Goal: Transaction & Acquisition: Purchase product/service

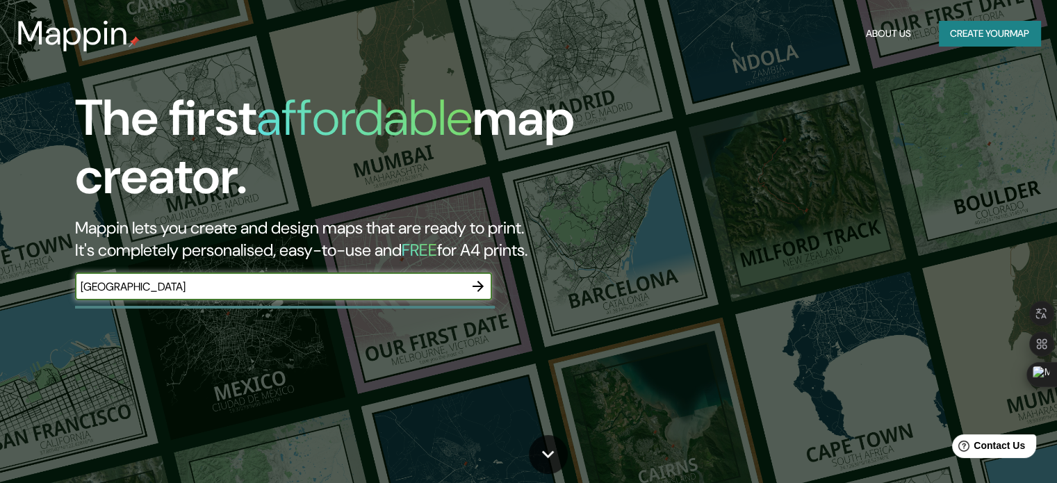
type input "[GEOGRAPHIC_DATA]"
click at [476, 287] on icon "button" at bounding box center [478, 286] width 17 height 17
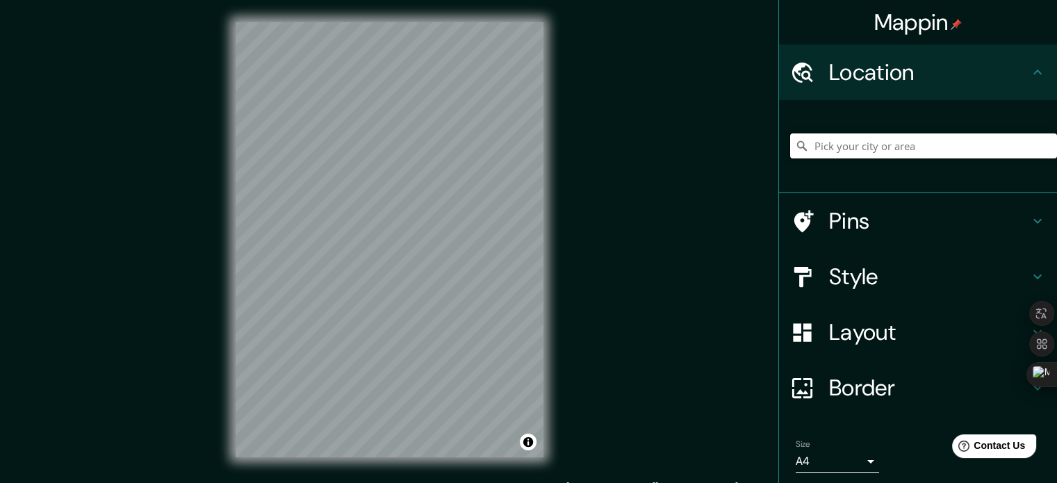
click at [848, 146] on input "Pick your city or area" at bounding box center [923, 145] width 267 height 25
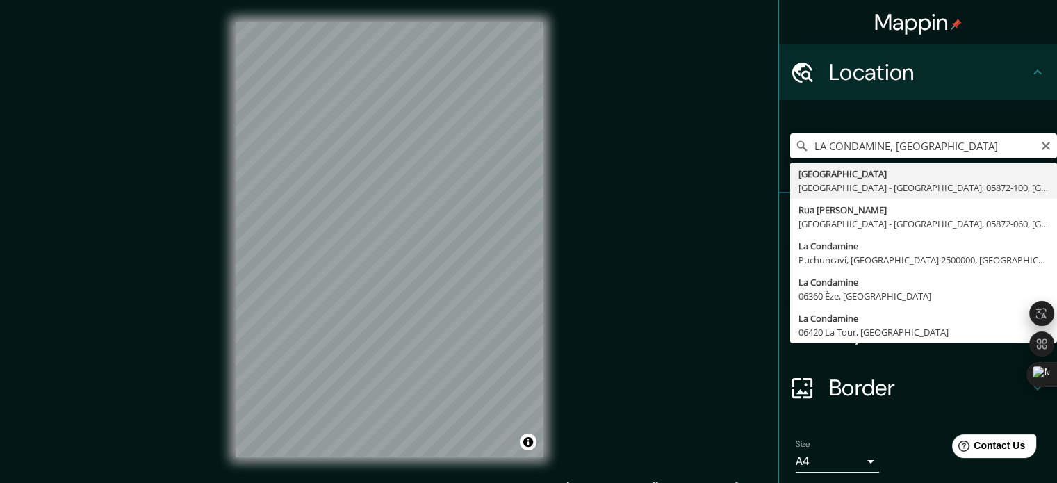
drag, startPoint x: 880, startPoint y: 142, endPoint x: 777, endPoint y: 143, distance: 102.9
click at [779, 143] on div "[GEOGRAPHIC_DATA], [GEOGRAPHIC_DATA] [GEOGRAPHIC_DATA] [GEOGRAPHIC_DATA] - [GEO…" at bounding box center [918, 146] width 278 height 93
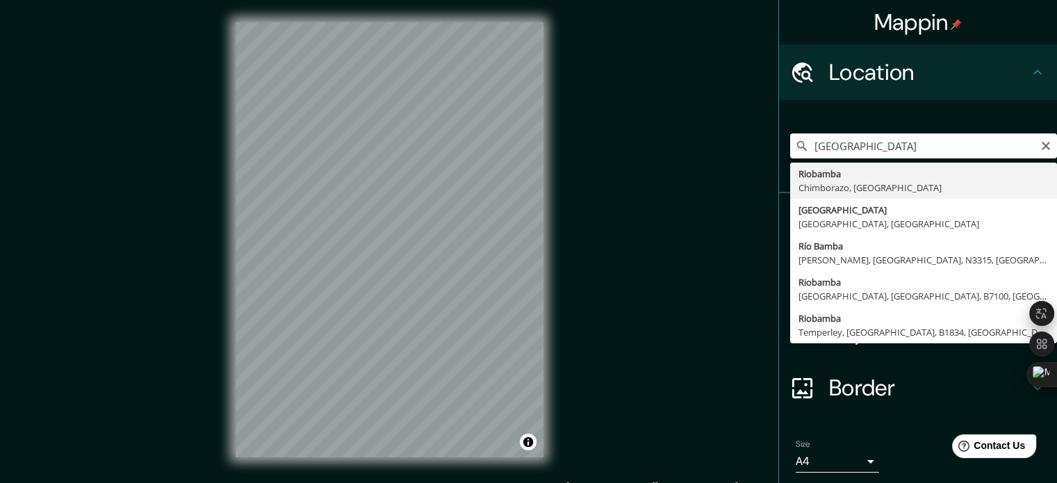
type input "Riobamba, [GEOGRAPHIC_DATA], [GEOGRAPHIC_DATA]"
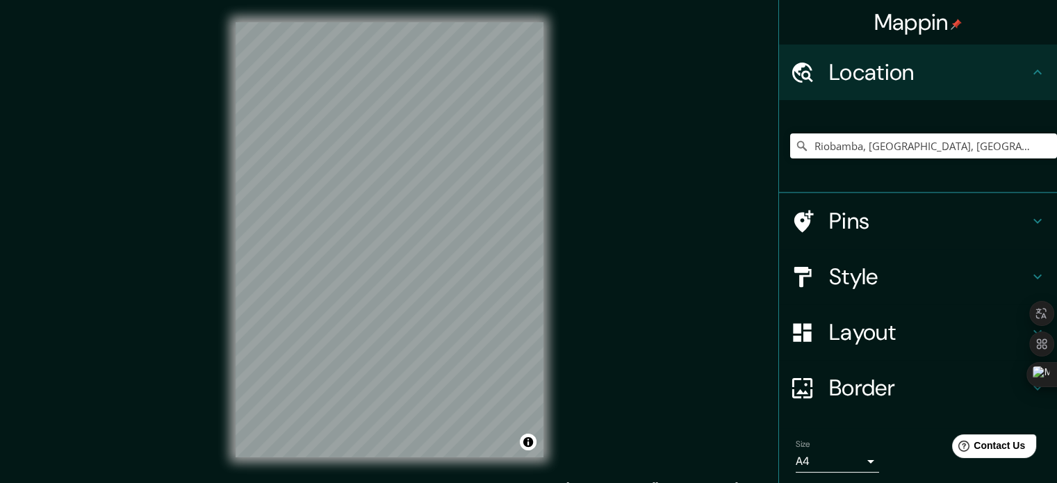
click at [860, 224] on h4 "Pins" at bounding box center [929, 221] width 200 height 28
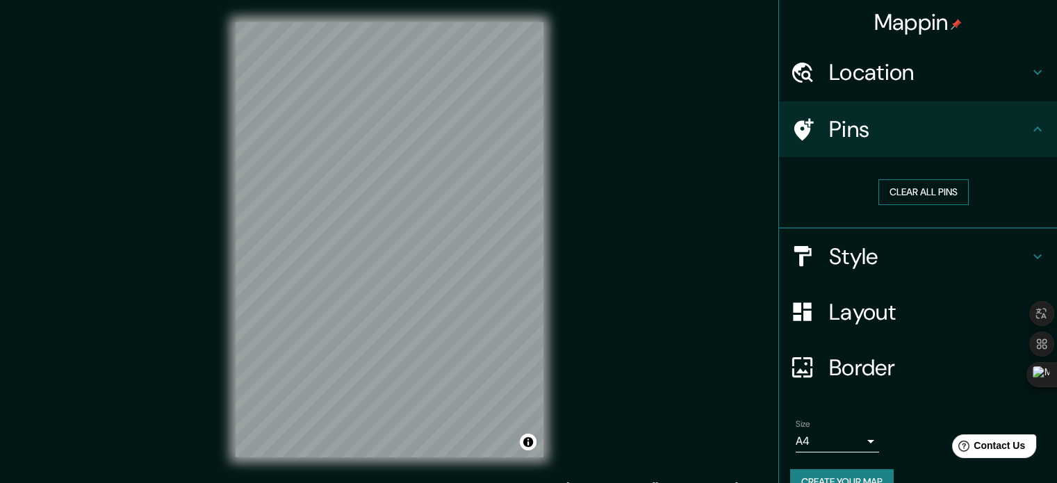
click at [890, 192] on button "Clear all pins" at bounding box center [924, 192] width 90 height 26
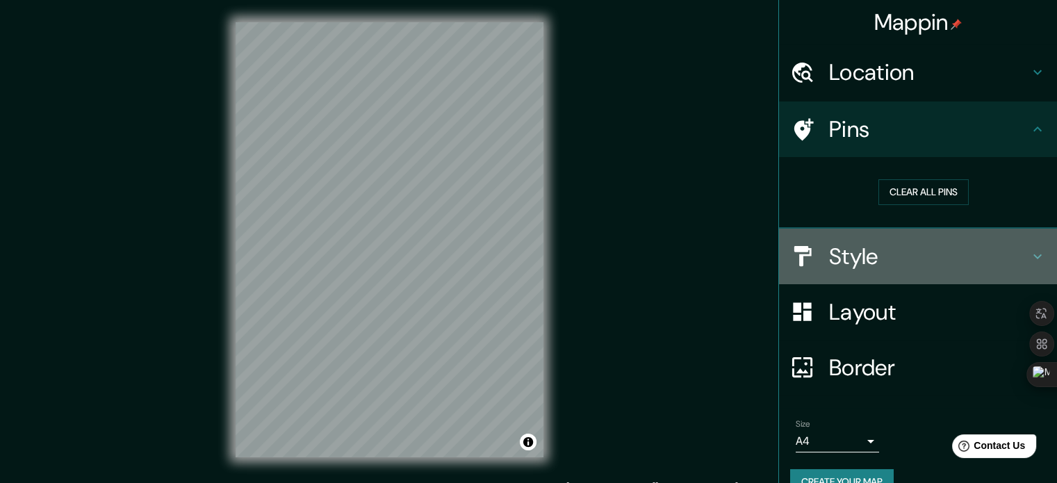
click at [875, 243] on h4 "Style" at bounding box center [929, 257] width 200 height 28
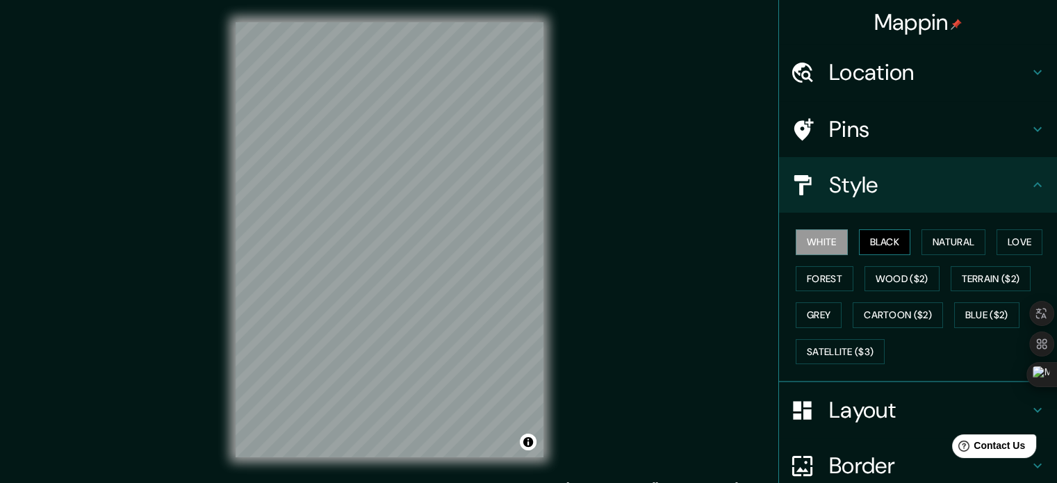
click at [884, 236] on button "Black" at bounding box center [885, 242] width 52 height 26
click at [953, 236] on button "Natural" at bounding box center [954, 242] width 64 height 26
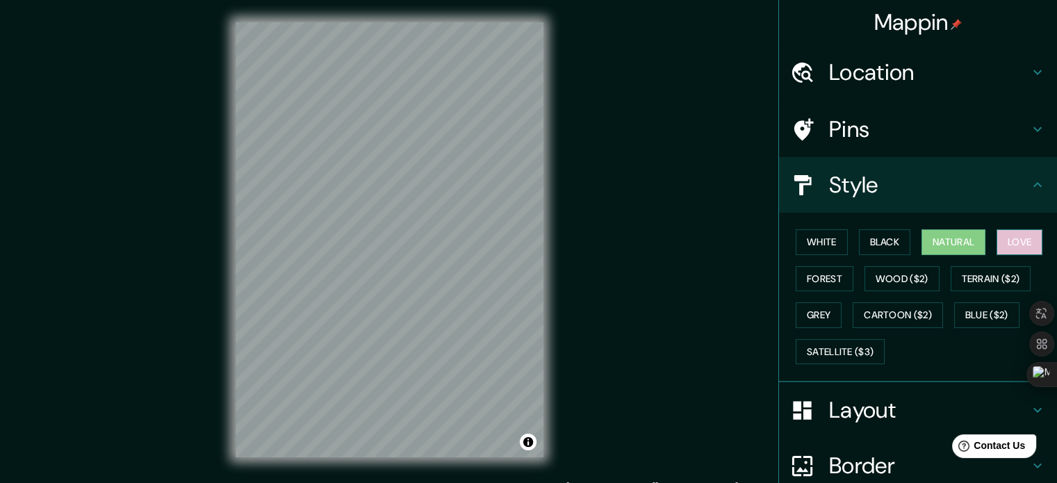
click at [1001, 236] on button "Love" at bounding box center [1020, 242] width 46 height 26
click at [991, 268] on button "Terrain ($2)" at bounding box center [991, 279] width 81 height 26
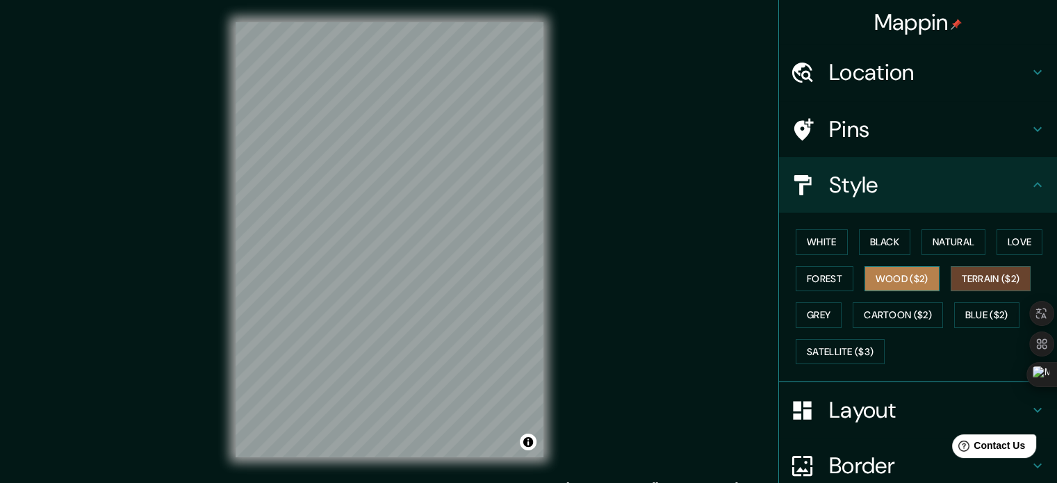
click at [901, 283] on button "Wood ($2)" at bounding box center [902, 279] width 75 height 26
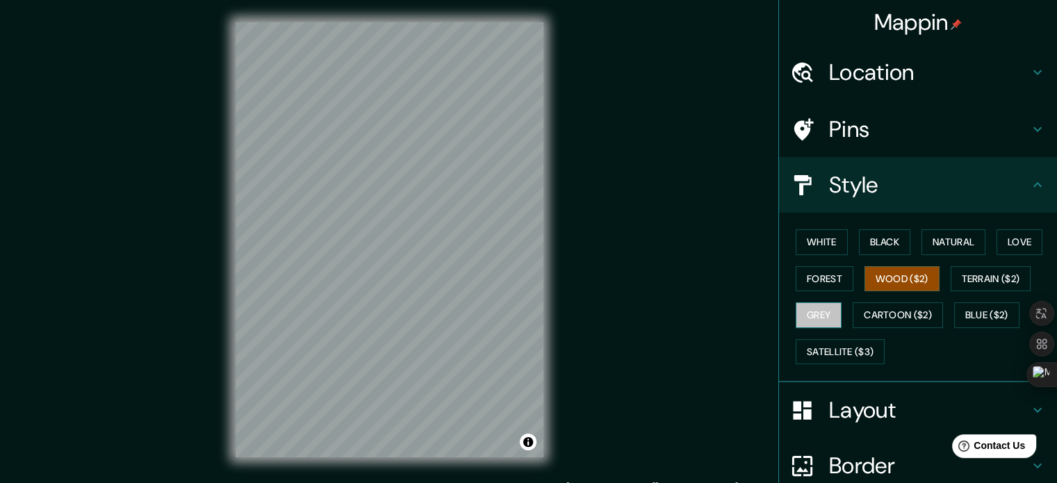
click at [819, 311] on button "Grey" at bounding box center [819, 315] width 46 height 26
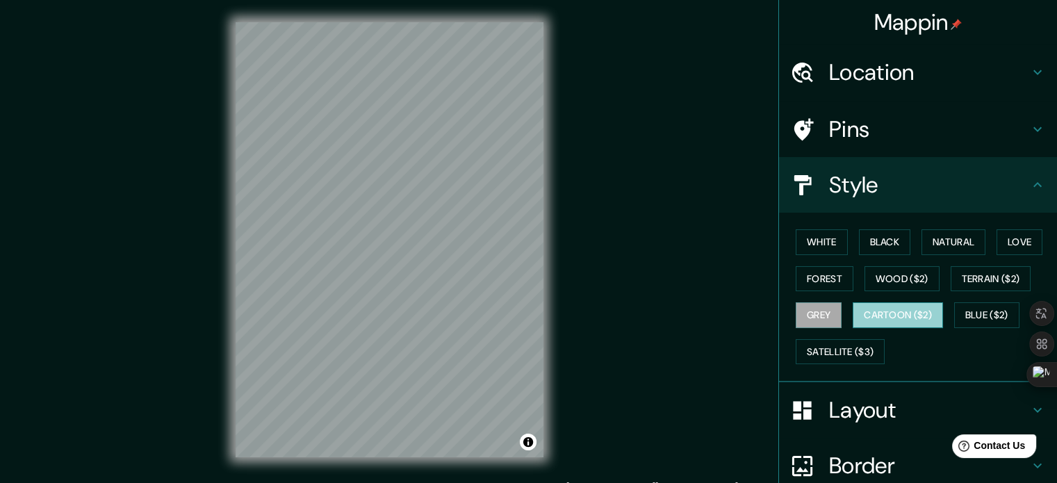
click at [871, 313] on button "Cartoon ($2)" at bounding box center [898, 315] width 90 height 26
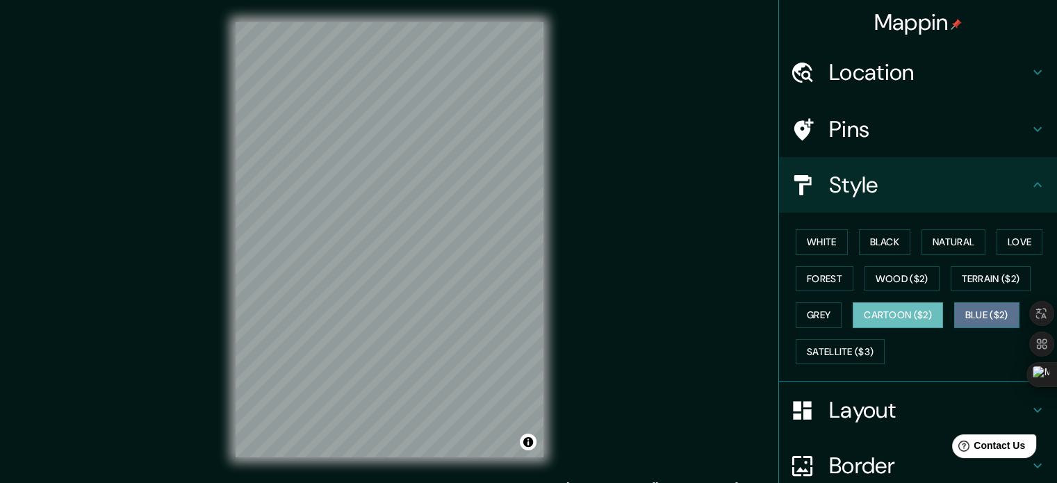
click at [970, 311] on button "Blue ($2)" at bounding box center [986, 315] width 65 height 26
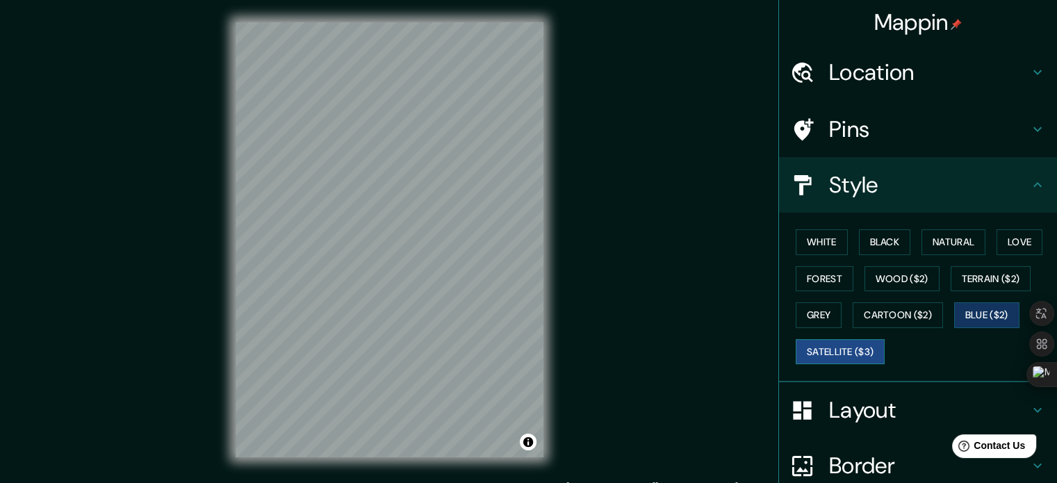
click at [854, 345] on button "Satellite ($3)" at bounding box center [840, 352] width 89 height 26
click at [887, 314] on button "Cartoon ($2)" at bounding box center [898, 315] width 90 height 26
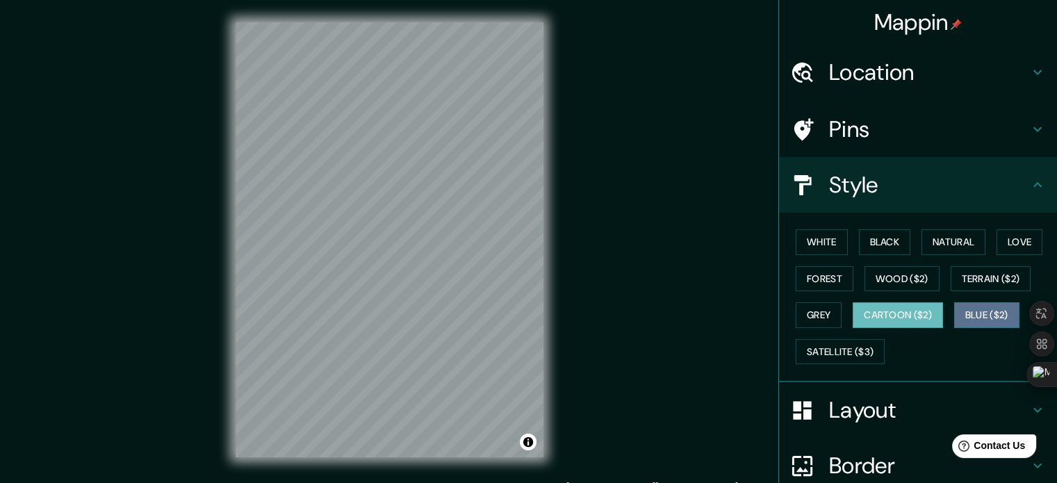
click at [970, 316] on button "Blue ($2)" at bounding box center [986, 315] width 65 height 26
click at [890, 323] on button "Cartoon ($2)" at bounding box center [898, 315] width 90 height 26
click at [806, 315] on button "Grey" at bounding box center [819, 315] width 46 height 26
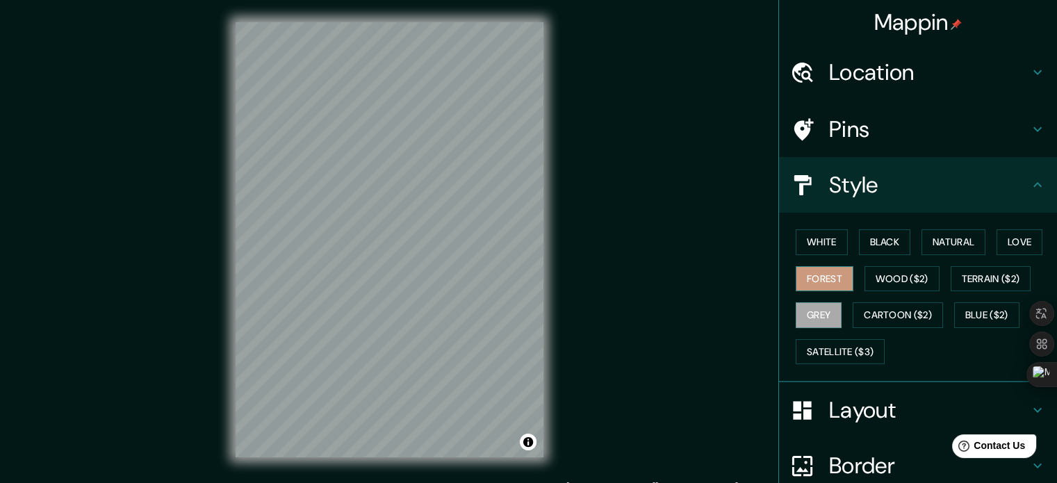
click at [817, 280] on button "Forest" at bounding box center [825, 279] width 58 height 26
click at [880, 272] on button "Wood ($2)" at bounding box center [902, 279] width 75 height 26
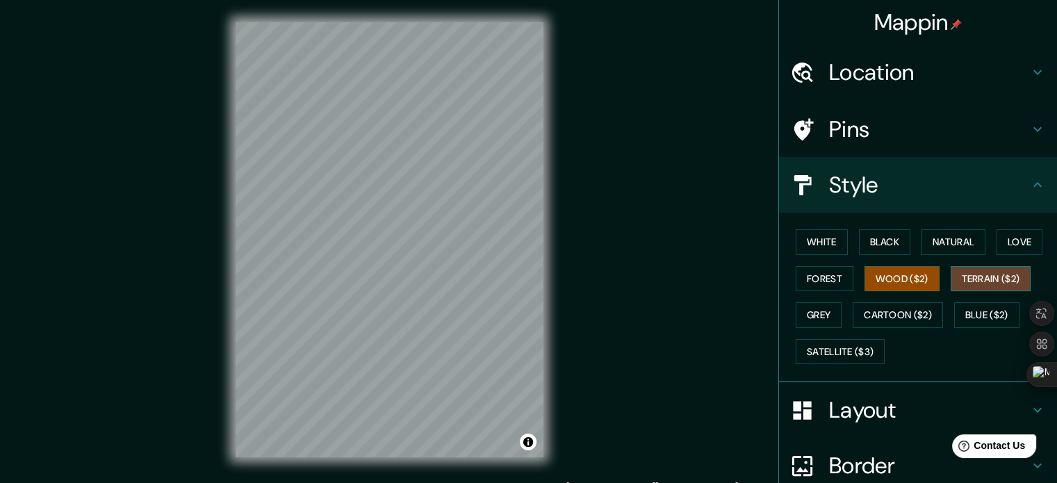
click at [968, 273] on button "Terrain ($2)" at bounding box center [991, 279] width 81 height 26
click at [1008, 247] on button "Love" at bounding box center [1020, 242] width 46 height 26
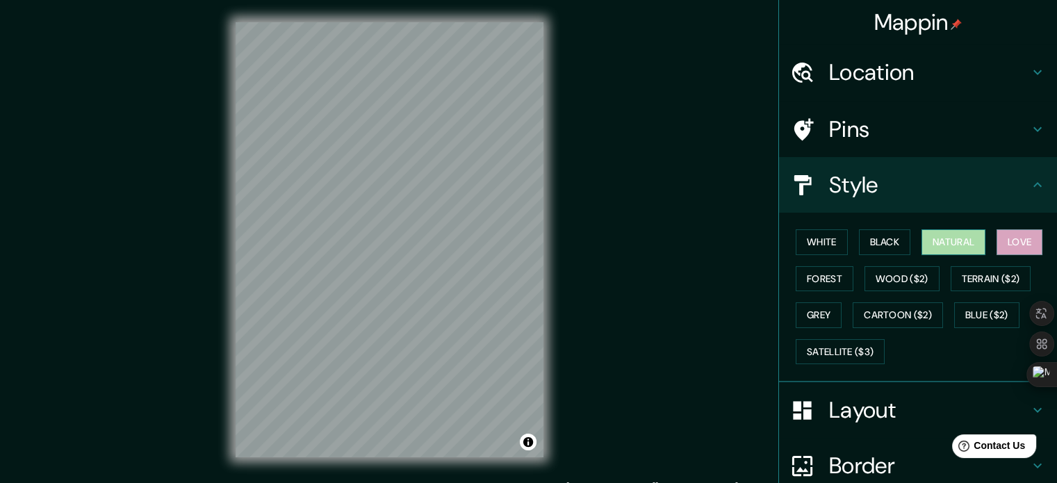
click at [970, 244] on button "Natural" at bounding box center [954, 242] width 64 height 26
click at [887, 244] on button "Black" at bounding box center [885, 242] width 52 height 26
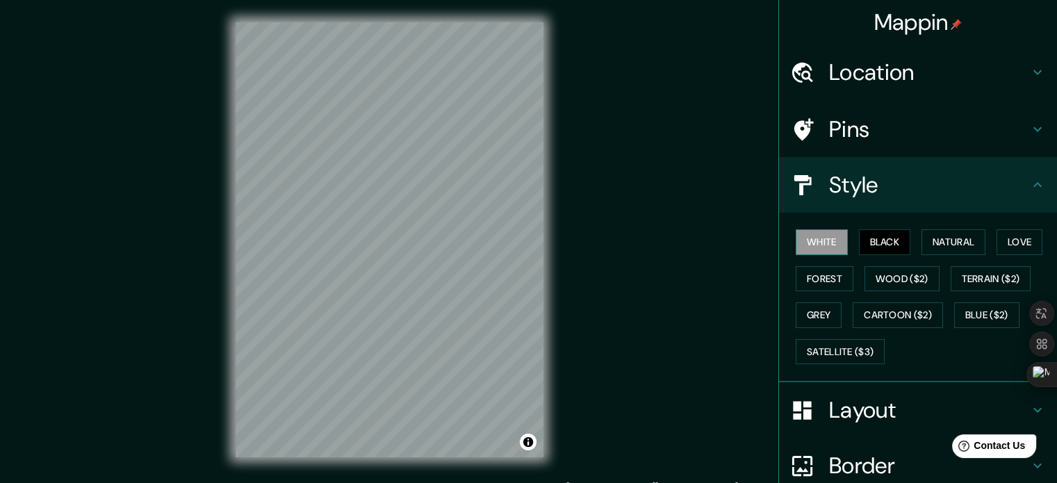
click at [824, 244] on button "White" at bounding box center [822, 242] width 52 height 26
click at [962, 243] on button "Natural" at bounding box center [954, 242] width 64 height 26
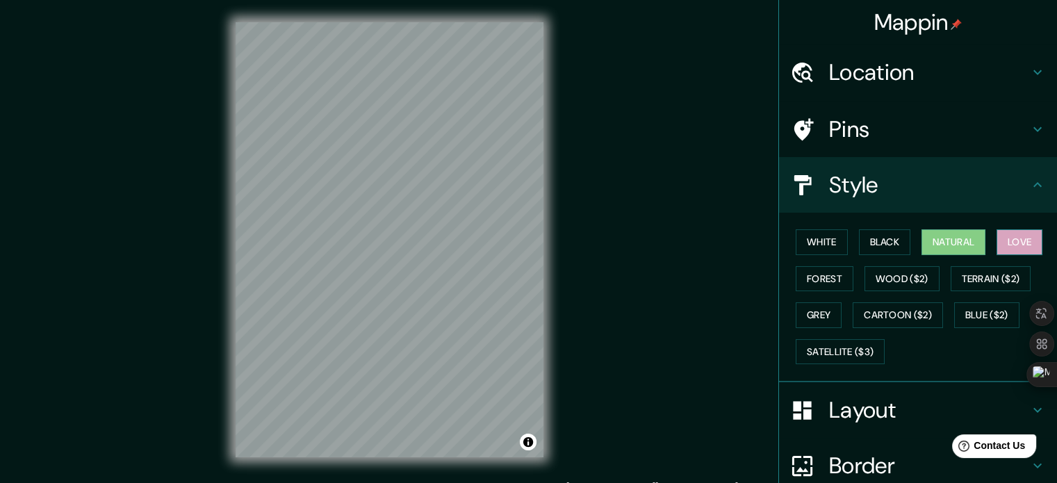
click at [1013, 237] on button "Love" at bounding box center [1020, 242] width 46 height 26
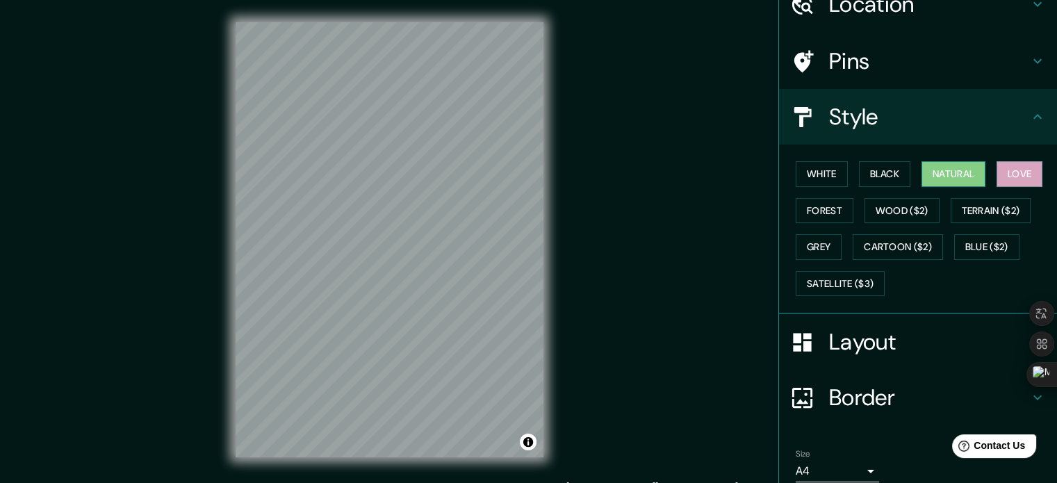
scroll to position [70, 0]
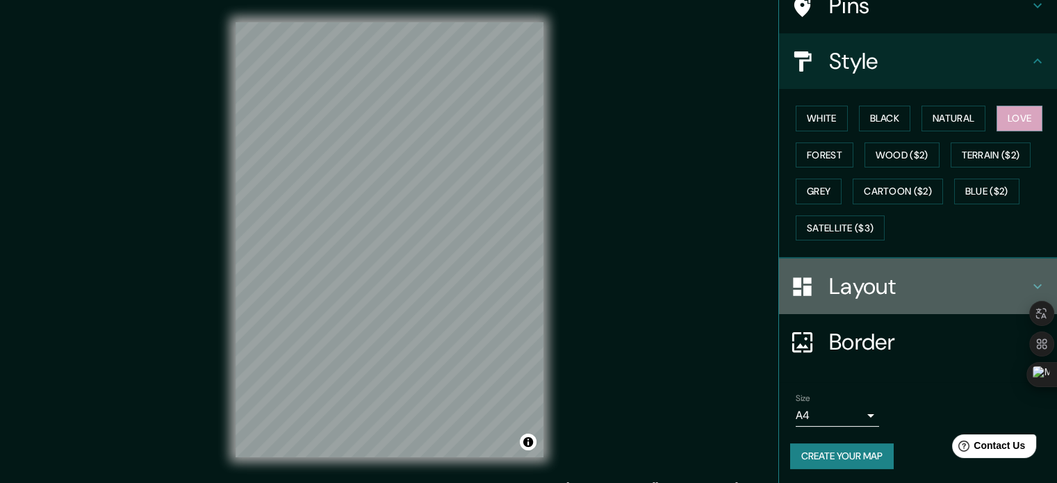
click at [873, 285] on h4 "Layout" at bounding box center [929, 286] width 200 height 28
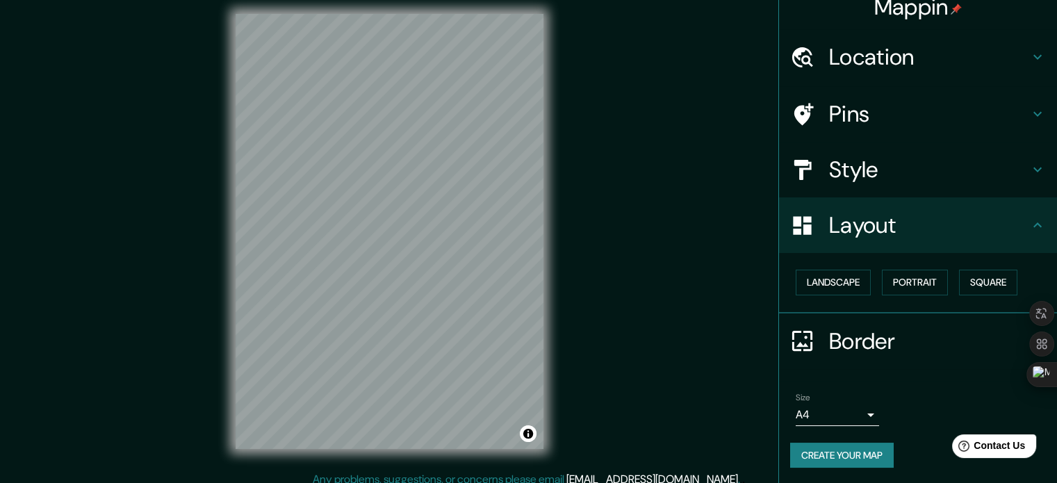
scroll to position [18, 0]
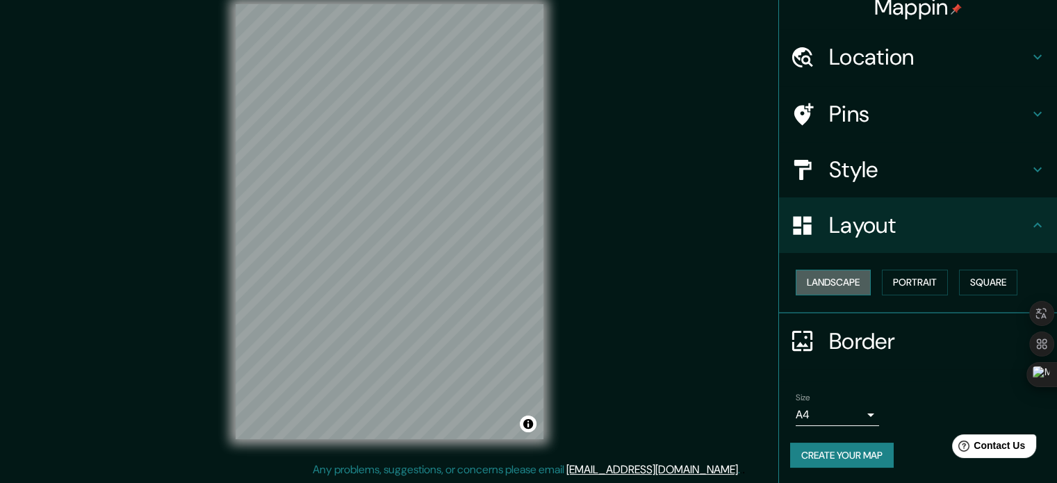
click at [832, 277] on button "Landscape" at bounding box center [833, 283] width 75 height 26
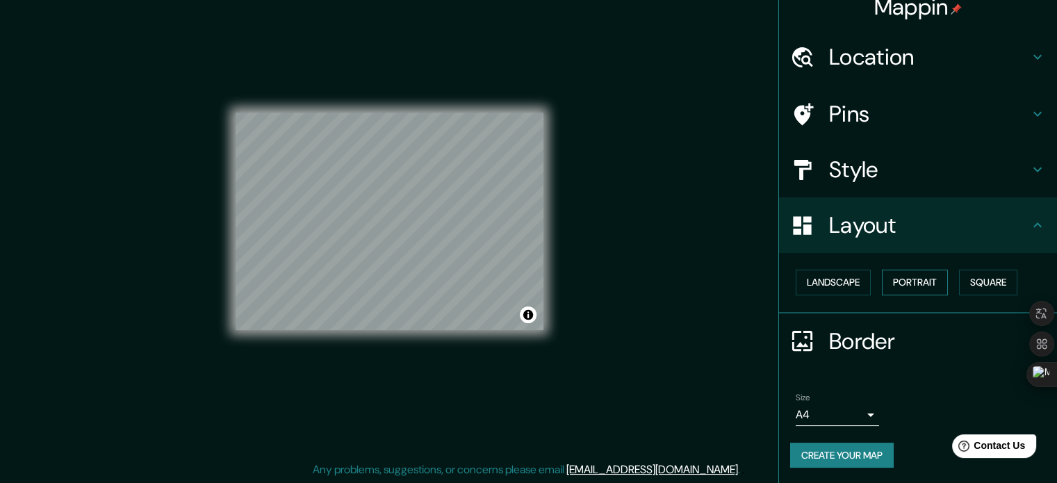
click at [909, 275] on button "Portrait" at bounding box center [915, 283] width 66 height 26
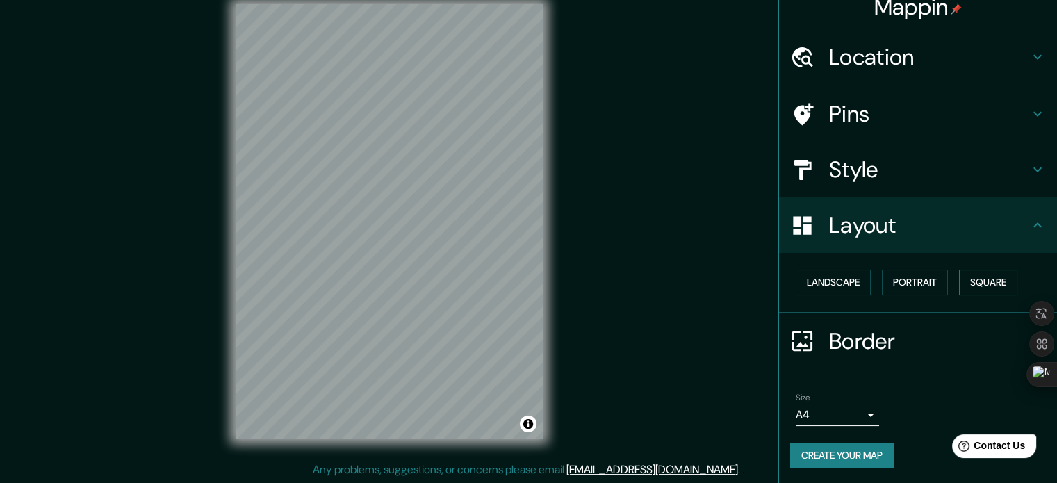
click at [967, 274] on button "Square" at bounding box center [988, 283] width 58 height 26
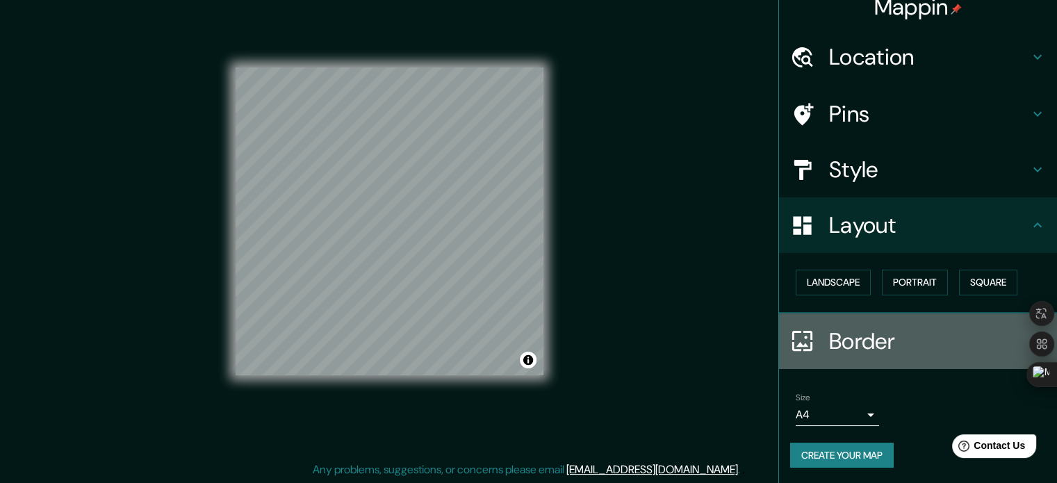
click at [797, 342] on icon at bounding box center [802, 341] width 24 height 24
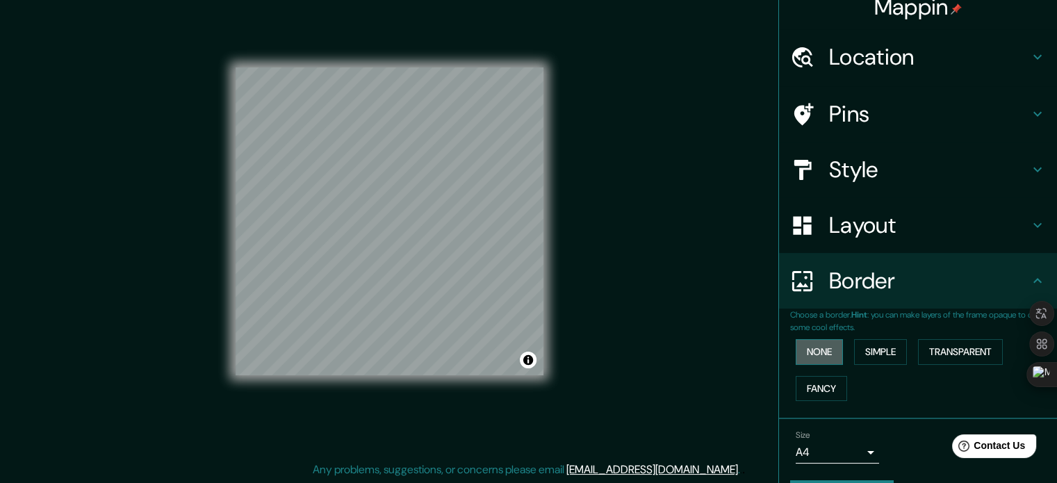
click at [804, 352] on button "None" at bounding box center [819, 352] width 47 height 26
click at [855, 344] on button "Simple" at bounding box center [880, 352] width 53 height 26
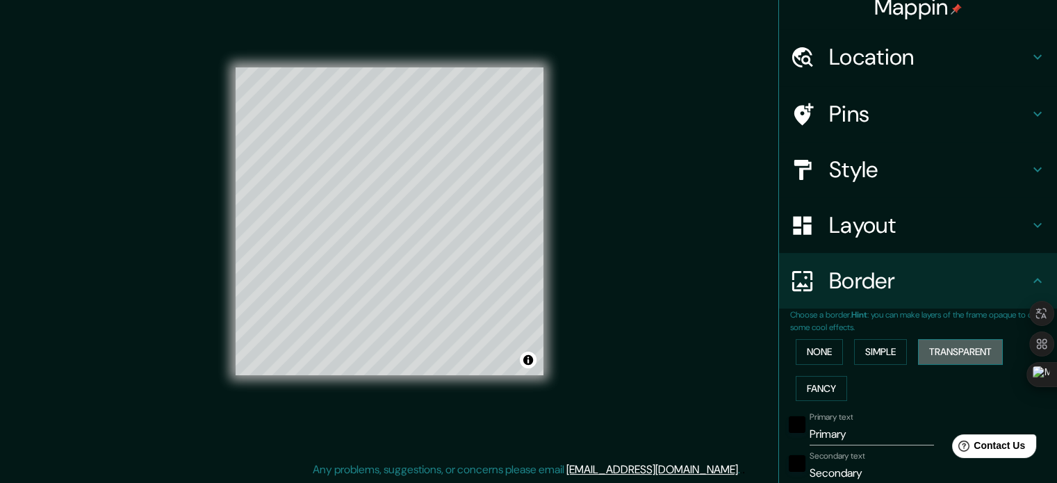
click at [939, 344] on button "Transparent" at bounding box center [960, 352] width 85 height 26
click at [815, 352] on button "None" at bounding box center [819, 352] width 47 height 26
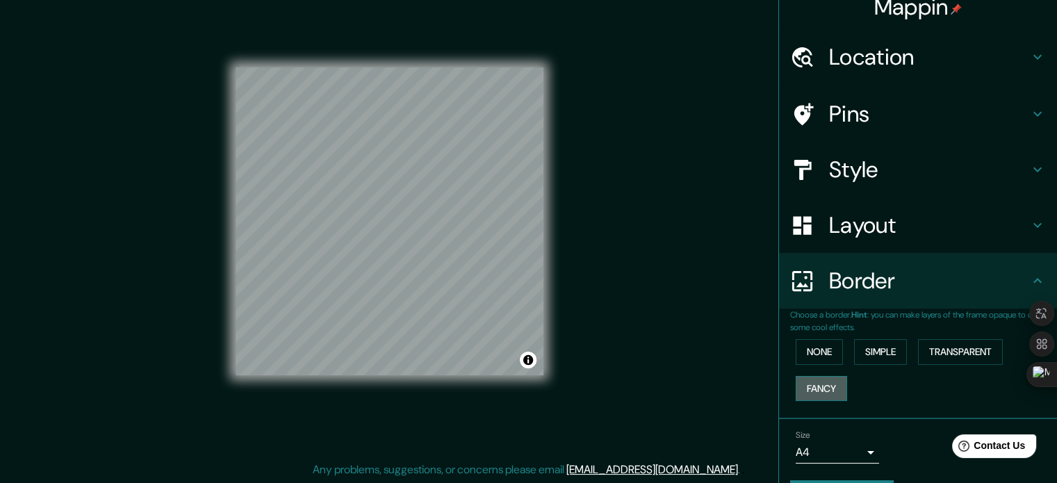
click at [825, 386] on button "Fancy" at bounding box center [821, 389] width 51 height 26
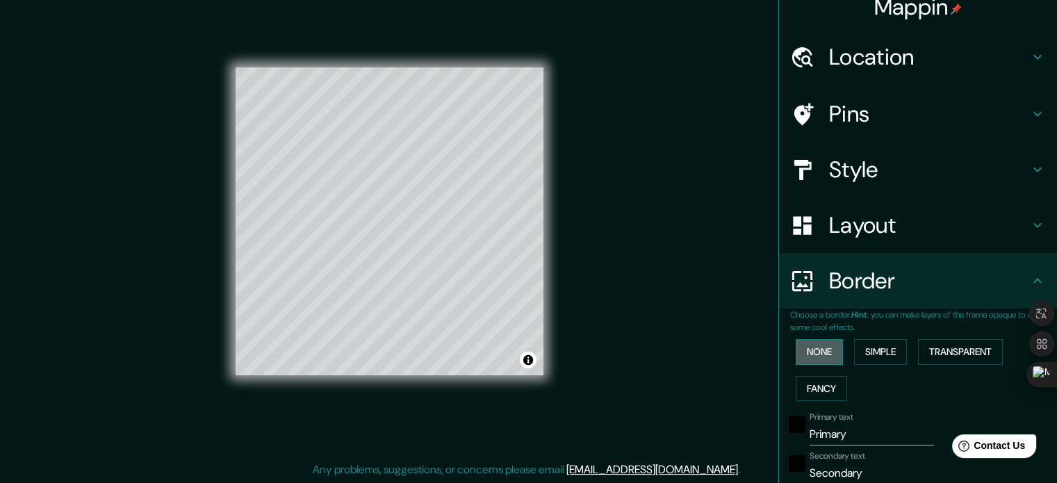
click at [816, 361] on button "None" at bounding box center [819, 352] width 47 height 26
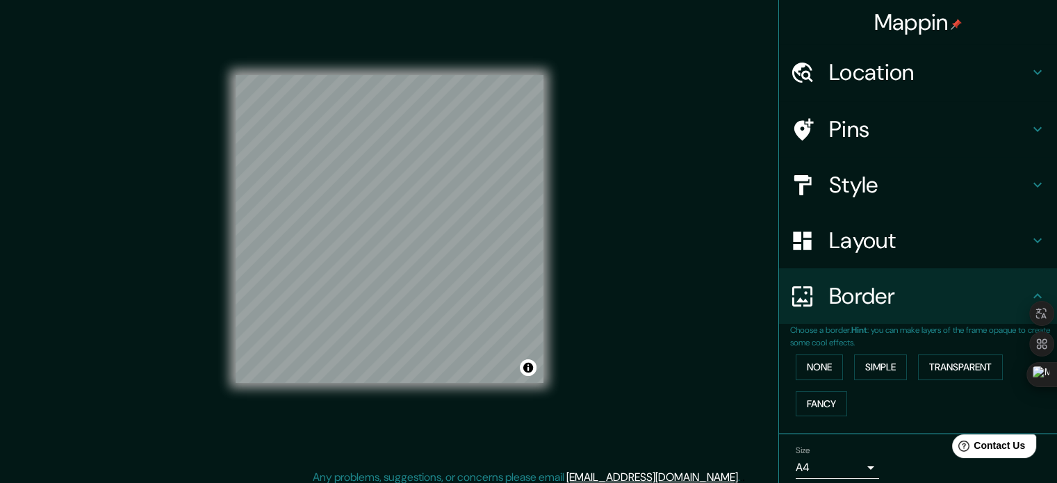
scroll to position [0, 0]
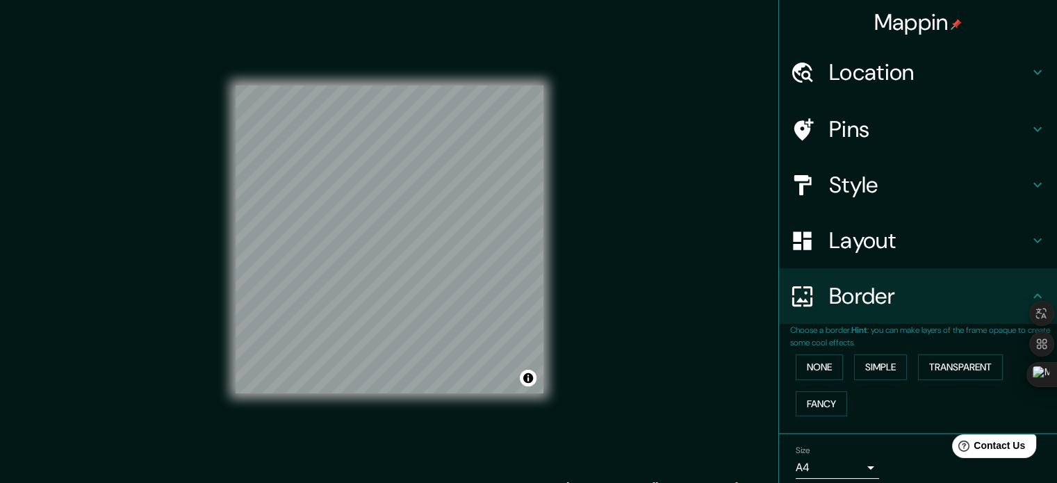
click at [853, 138] on h4 "Pins" at bounding box center [929, 129] width 200 height 28
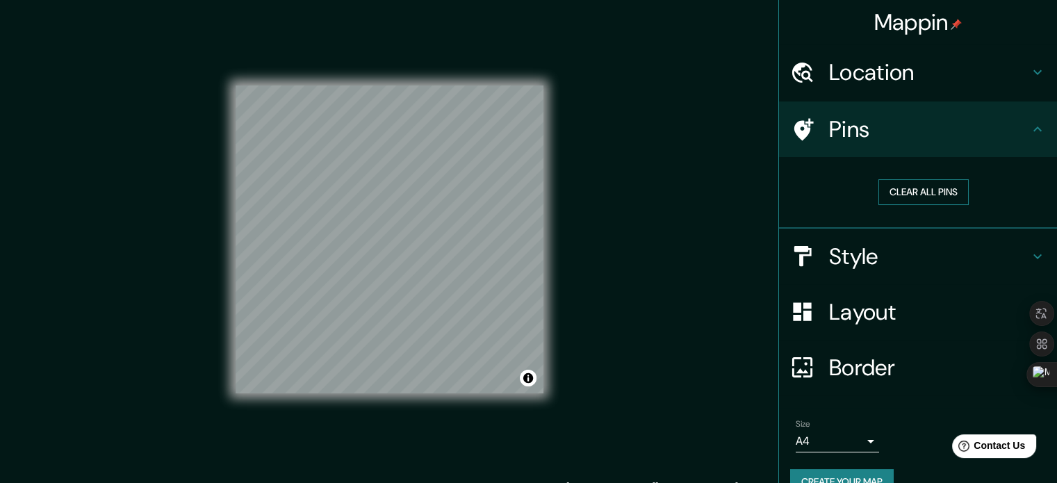
click at [893, 193] on button "Clear all pins" at bounding box center [924, 192] width 90 height 26
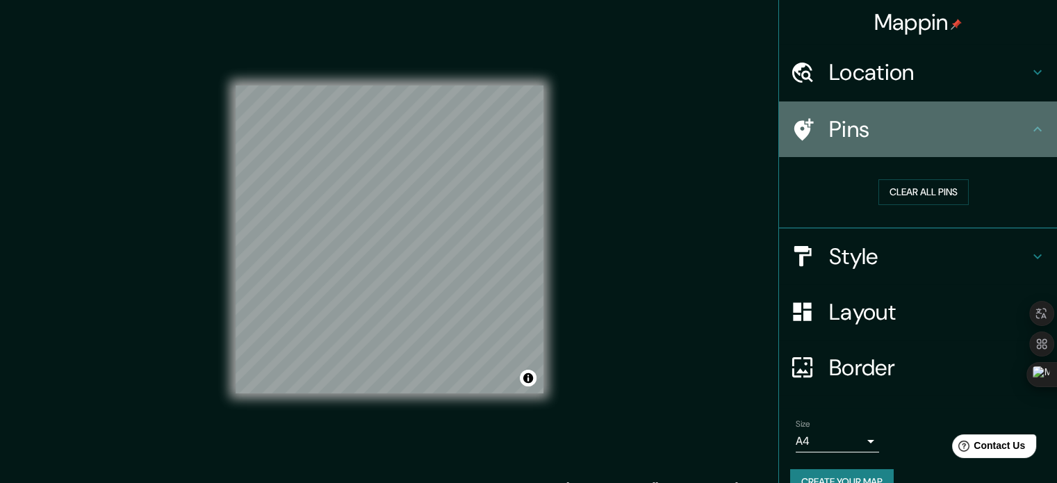
click at [886, 132] on h4 "Pins" at bounding box center [929, 129] width 200 height 28
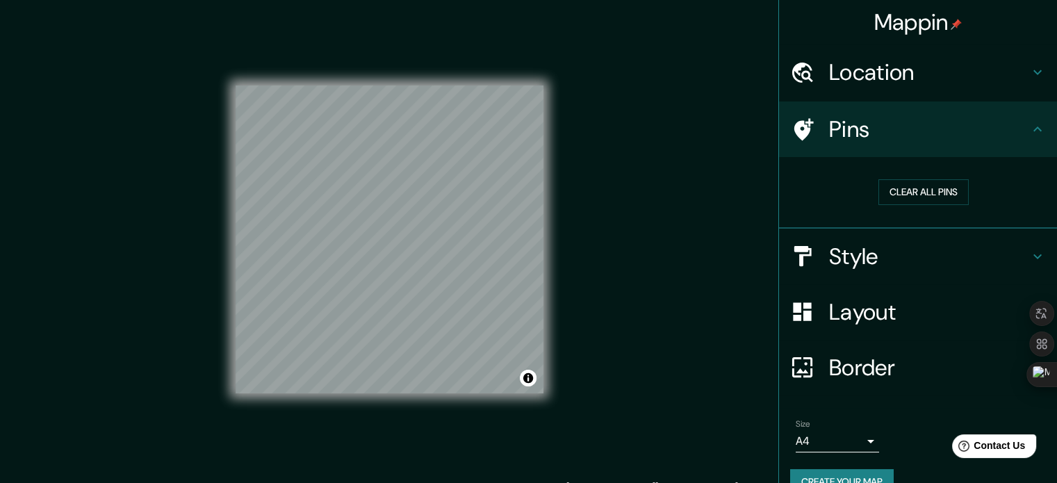
click at [790, 129] on icon at bounding box center [802, 129] width 24 height 24
click at [897, 191] on button "Clear all pins" at bounding box center [924, 192] width 90 height 26
drag, startPoint x: 814, startPoint y: 195, endPoint x: 811, endPoint y: 174, distance: 20.5
click at [813, 187] on div "Clear all pins" at bounding box center [923, 192] width 245 height 26
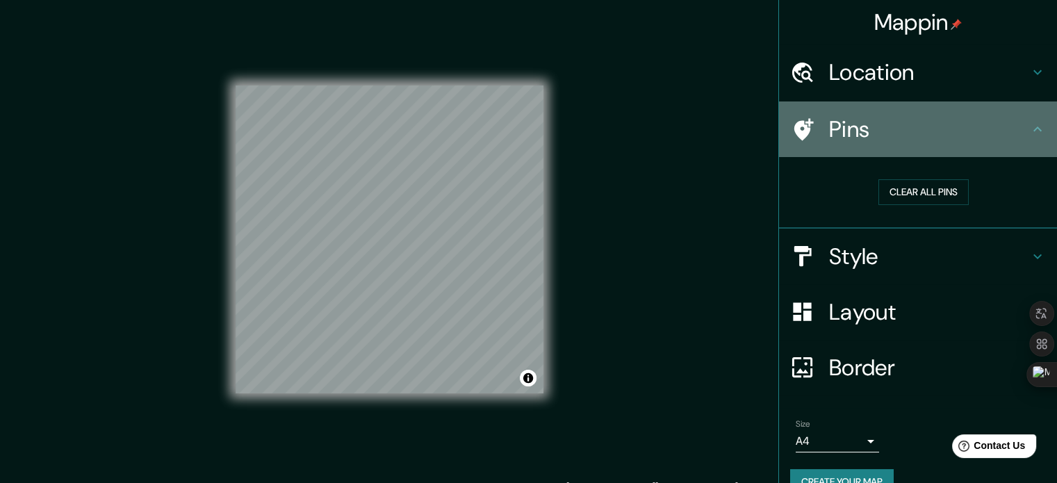
click at [795, 130] on icon at bounding box center [804, 129] width 19 height 22
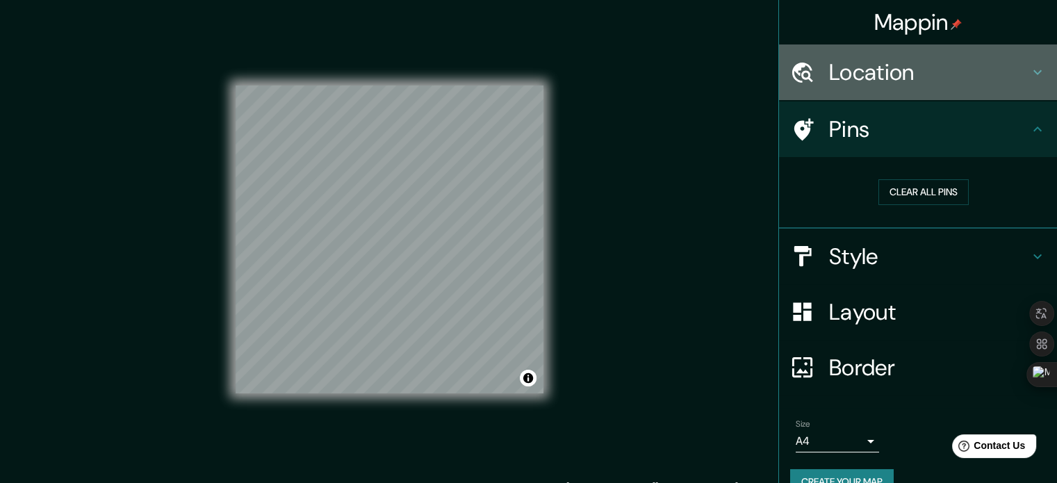
click at [815, 85] on div "Location" at bounding box center [918, 72] width 278 height 56
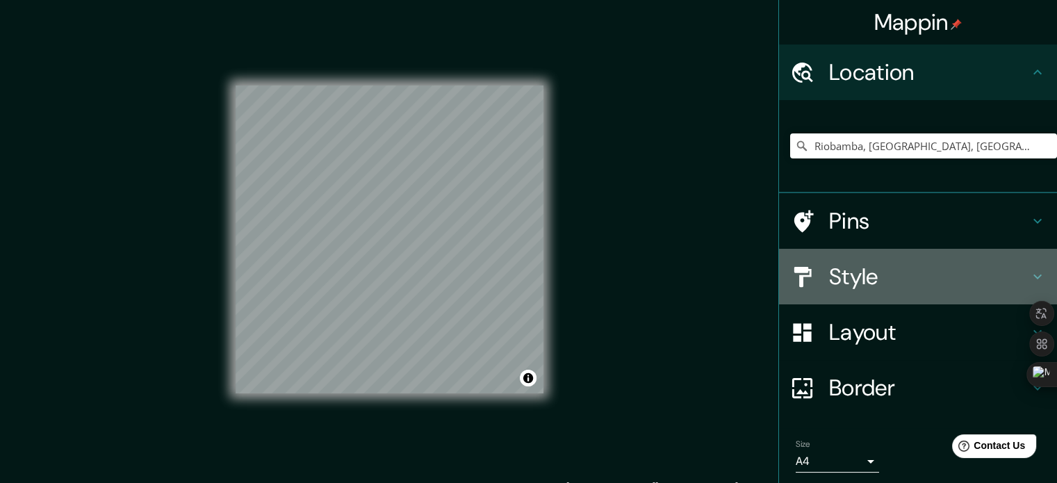
click at [829, 266] on h4 "Style" at bounding box center [929, 277] width 200 height 28
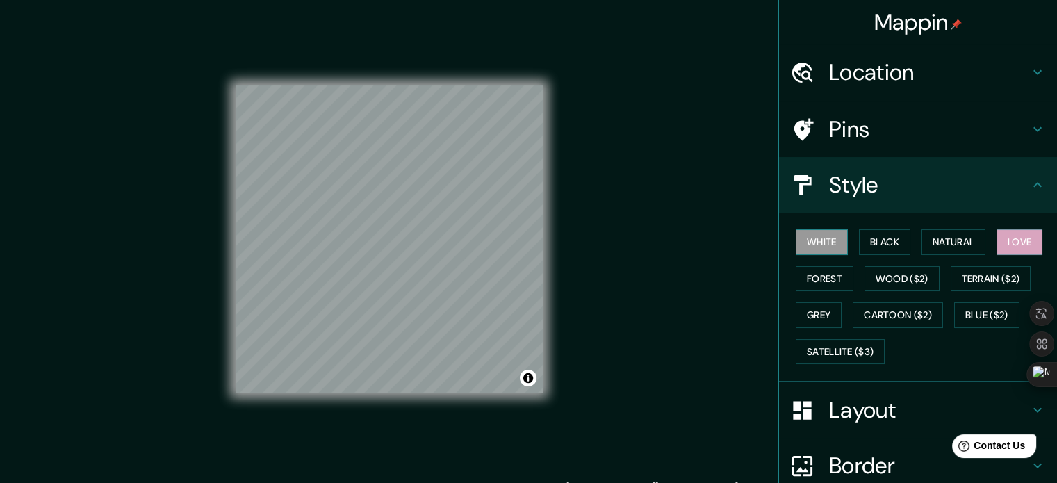
click at [831, 245] on button "White" at bounding box center [822, 242] width 52 height 26
click at [889, 239] on button "Black" at bounding box center [885, 242] width 52 height 26
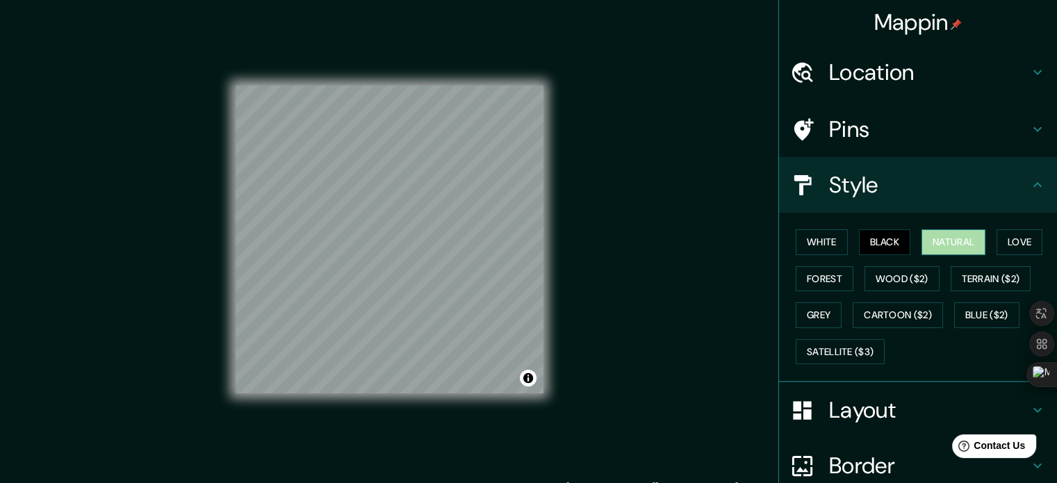
click at [940, 238] on button "Natural" at bounding box center [954, 242] width 64 height 26
click at [989, 238] on div "White Black Natural Love Forest Wood ($2) Terrain ($2) Grey Cartoon ($2) Blue (…" at bounding box center [923, 297] width 267 height 146
click at [997, 247] on button "Love" at bounding box center [1020, 242] width 46 height 26
click at [995, 261] on div "White Black Natural Love Forest Wood ($2) Terrain ($2) Grey Cartoon ($2) Blue (…" at bounding box center [923, 297] width 267 height 146
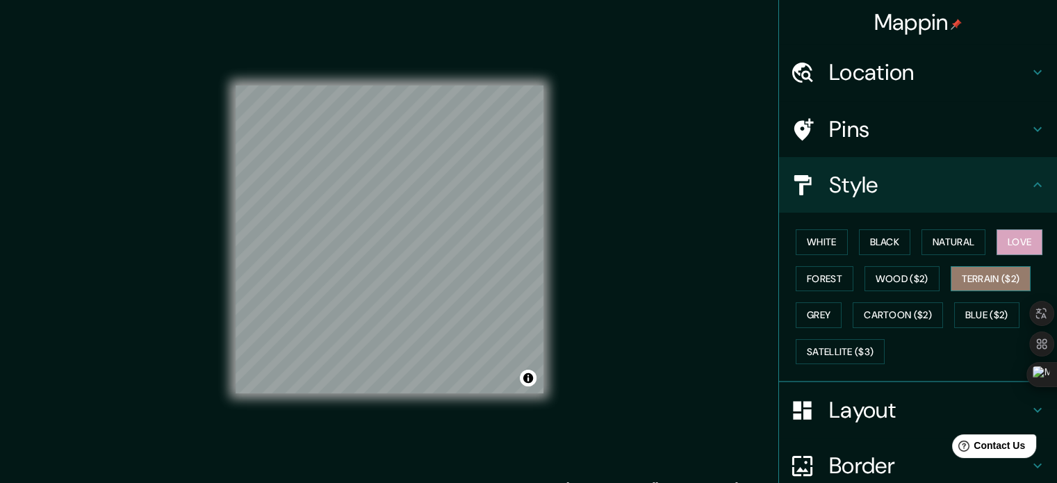
click at [991, 287] on button "Terrain ($2)" at bounding box center [991, 279] width 81 height 26
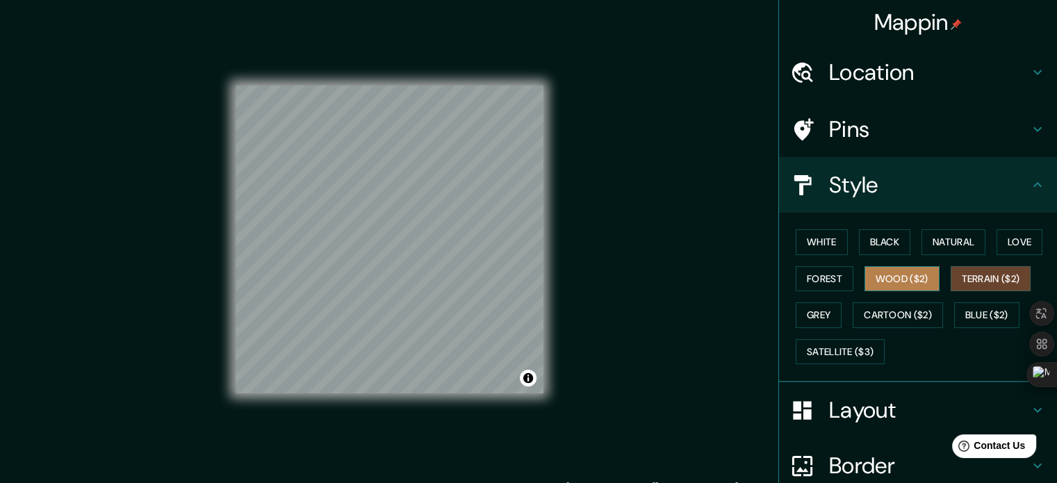
click at [898, 286] on button "Wood ($2)" at bounding box center [902, 279] width 75 height 26
click at [845, 286] on div "White Black Natural Love Forest Wood ($2) Terrain ($2) Grey Cartoon ($2) Blue (…" at bounding box center [923, 297] width 267 height 146
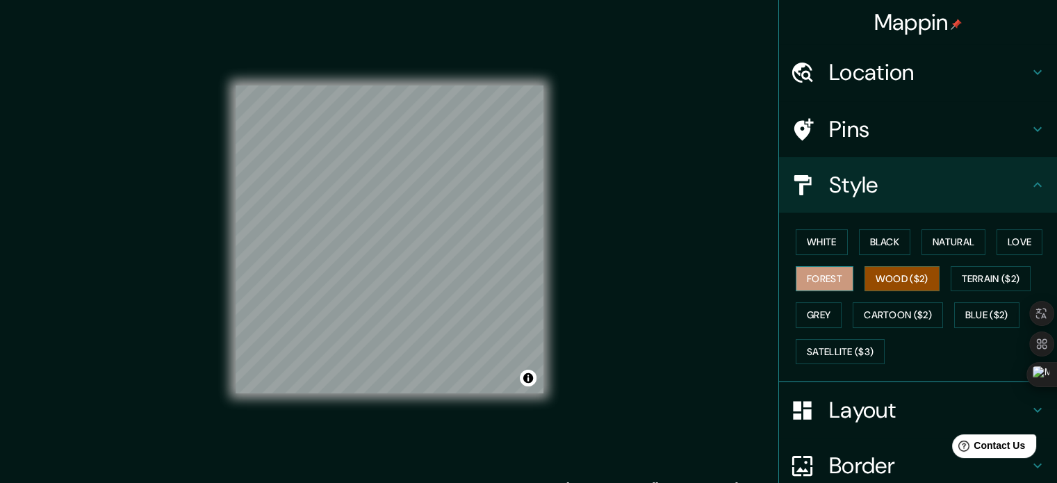
click at [840, 276] on button "Forest" at bounding box center [825, 279] width 58 height 26
click at [820, 298] on div "White Black Natural Love Forest Wood ($2) Terrain ($2) Grey Cartoon ($2) Blue (…" at bounding box center [923, 297] width 267 height 146
click at [1012, 236] on button "Love" at bounding box center [1020, 242] width 46 height 26
click at [834, 282] on button "Forest" at bounding box center [825, 279] width 58 height 26
click at [820, 293] on div "White Black Natural Love Forest Wood ($2) Terrain ($2) Grey Cartoon ($2) Blue (…" at bounding box center [923, 297] width 267 height 146
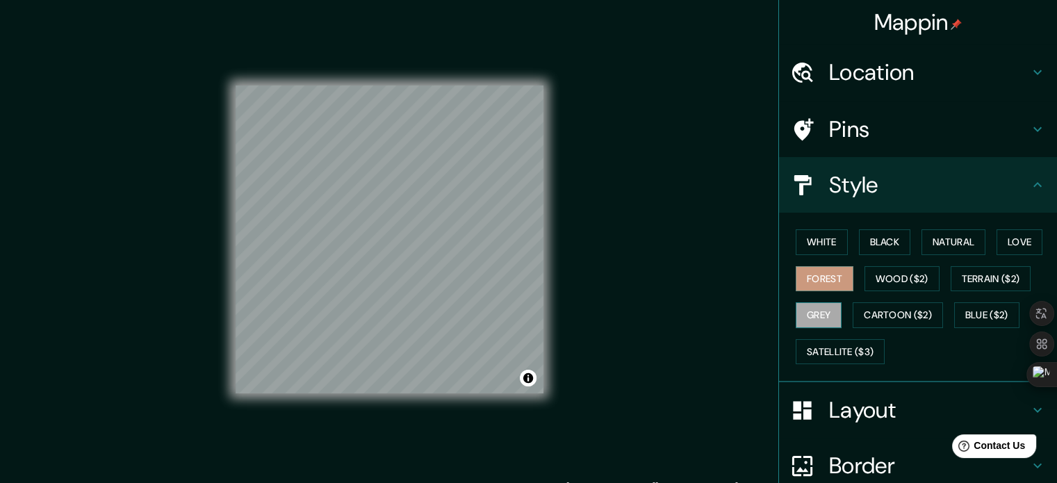
click at [820, 308] on button "Grey" at bounding box center [819, 315] width 46 height 26
click at [819, 277] on button "Forest" at bounding box center [825, 279] width 58 height 26
click at [889, 268] on button "Wood ($2)" at bounding box center [902, 279] width 75 height 26
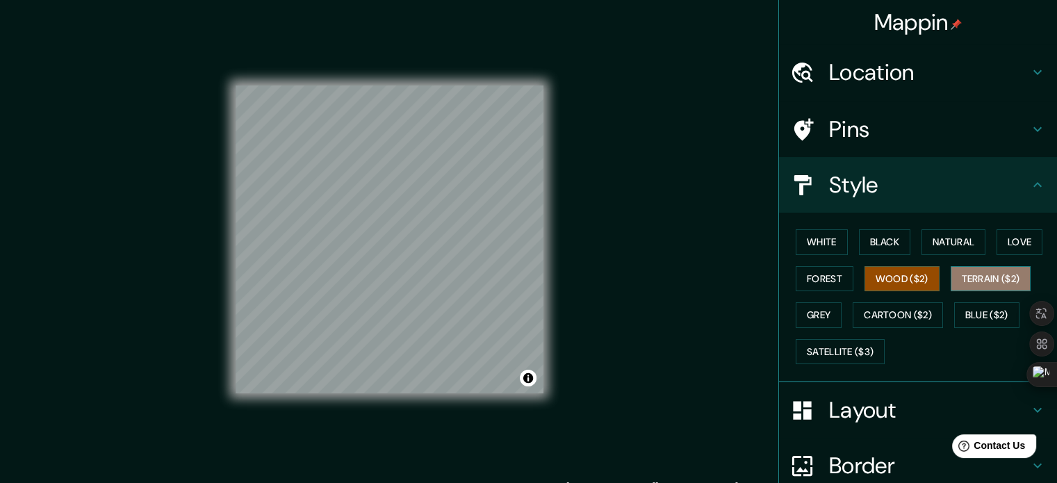
click at [987, 282] on button "Terrain ($2)" at bounding box center [991, 279] width 81 height 26
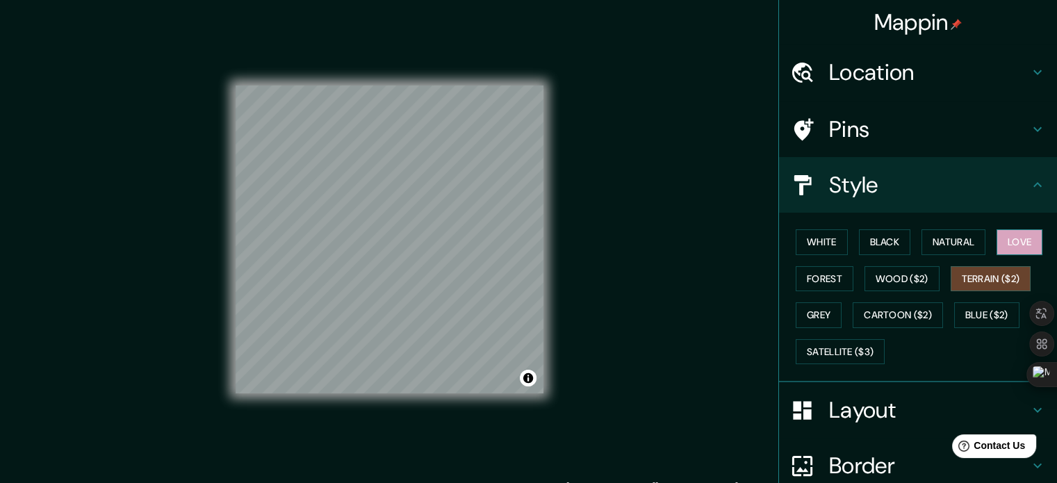
click at [997, 250] on button "Love" at bounding box center [1020, 242] width 46 height 26
click at [940, 250] on button "Natural" at bounding box center [954, 242] width 64 height 26
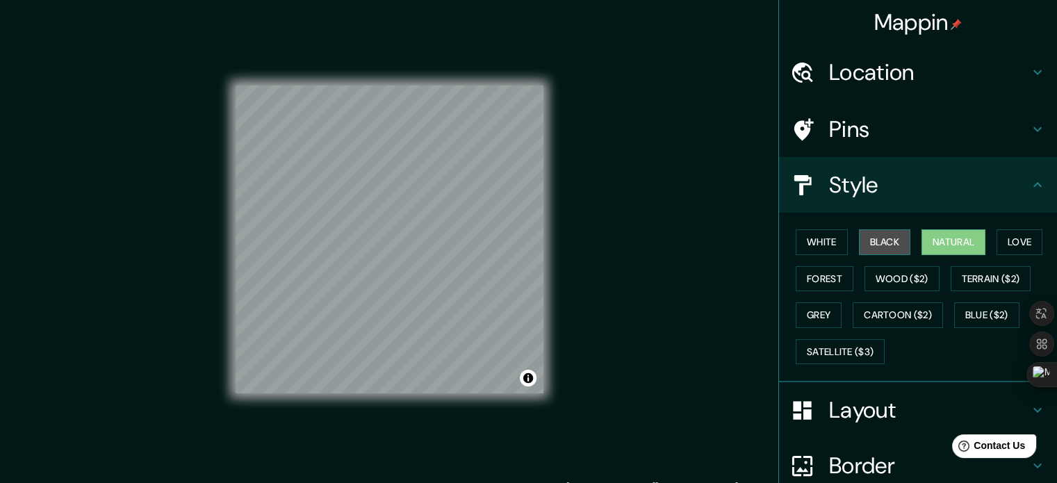
click at [868, 241] on button "Black" at bounding box center [885, 242] width 52 height 26
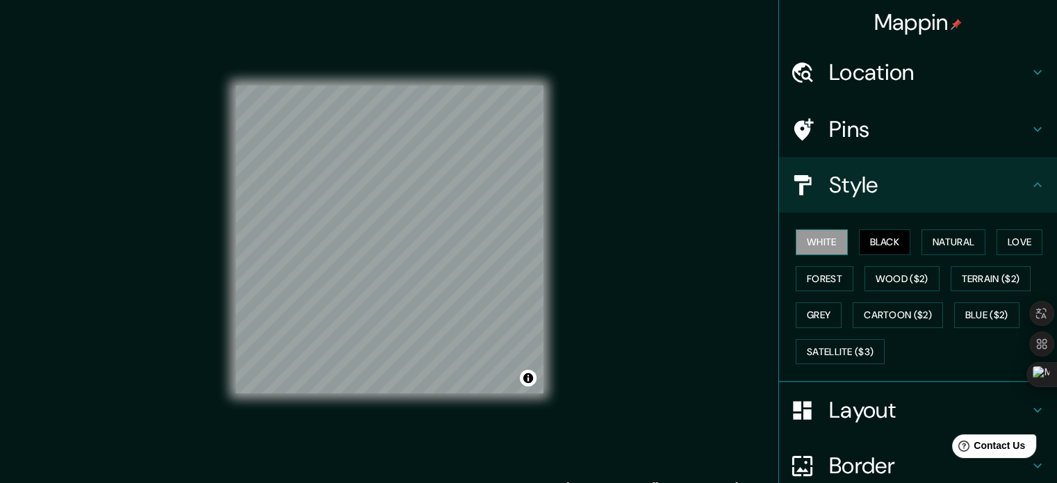
click at [818, 243] on button "White" at bounding box center [822, 242] width 52 height 26
click at [818, 306] on button "Grey" at bounding box center [819, 315] width 46 height 26
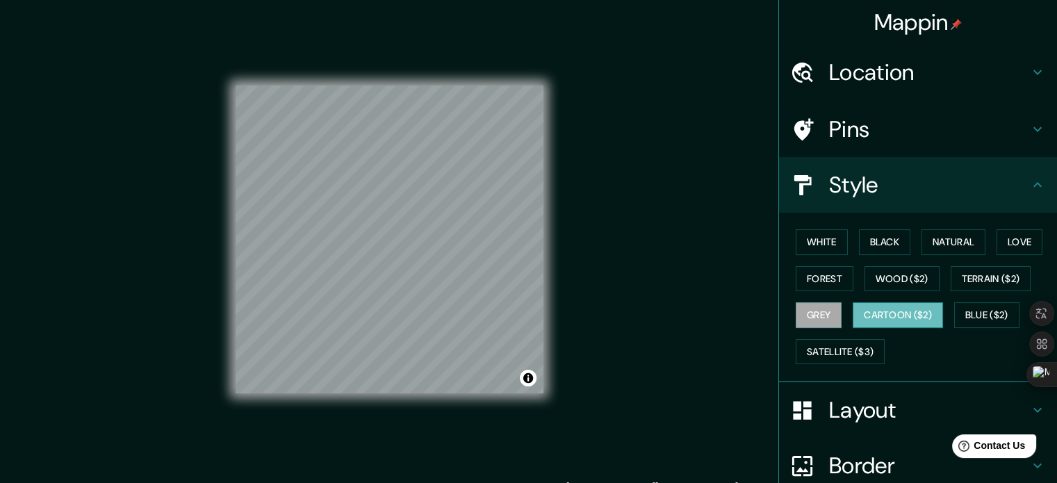
click at [883, 302] on button "Cartoon ($2)" at bounding box center [898, 315] width 90 height 26
click at [962, 291] on div "White Black Natural Love Forest Wood ($2) Terrain ($2) Grey Cartoon ($2) Blue (…" at bounding box center [923, 297] width 267 height 146
click at [979, 307] on button "Blue ($2)" at bounding box center [986, 315] width 65 height 26
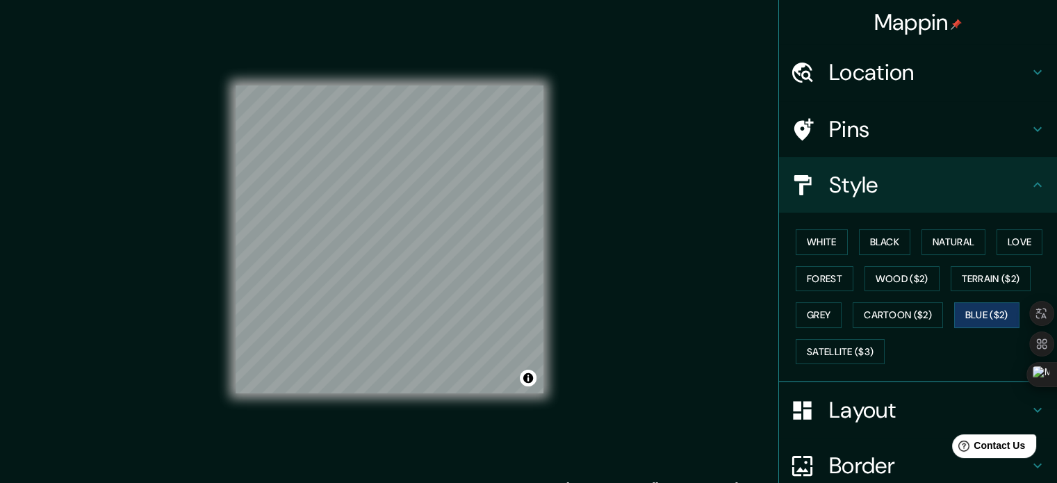
click at [977, 293] on div "White Black Natural Love Forest Wood ($2) Terrain ($2) Grey Cartoon ($2) Blue (…" at bounding box center [923, 297] width 267 height 146
click at [977, 286] on button "Terrain ($2)" at bounding box center [991, 279] width 81 height 26
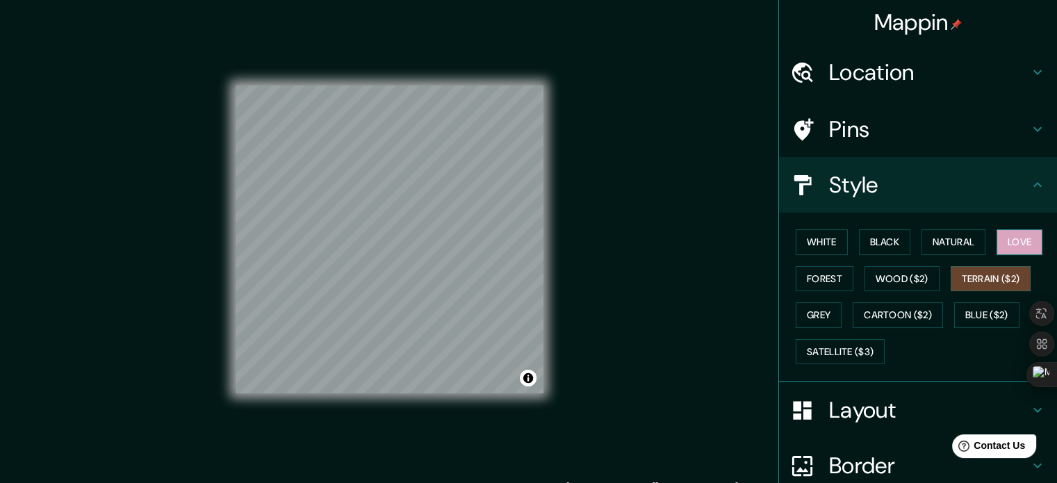
click at [1003, 248] on button "Love" at bounding box center [1020, 242] width 46 height 26
click at [982, 308] on button "Blue ($2)" at bounding box center [986, 315] width 65 height 26
click at [1002, 245] on button "Love" at bounding box center [1020, 242] width 46 height 26
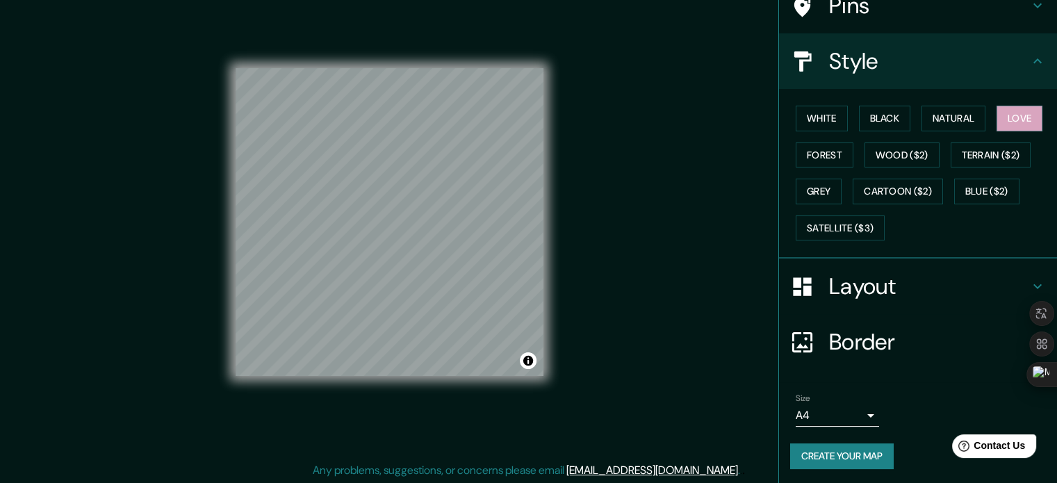
scroll to position [18, 0]
click at [868, 452] on button "Create your map" at bounding box center [842, 456] width 104 height 26
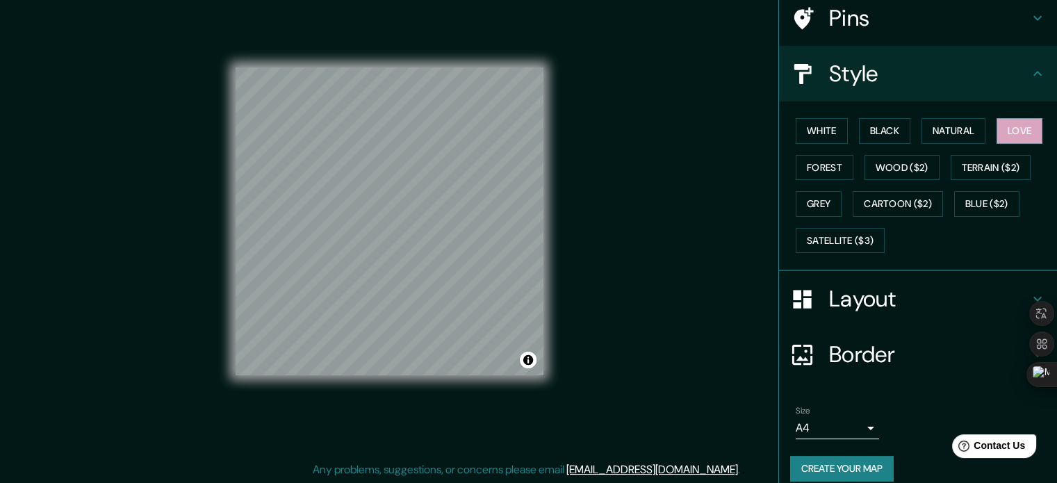
scroll to position [124, 0]
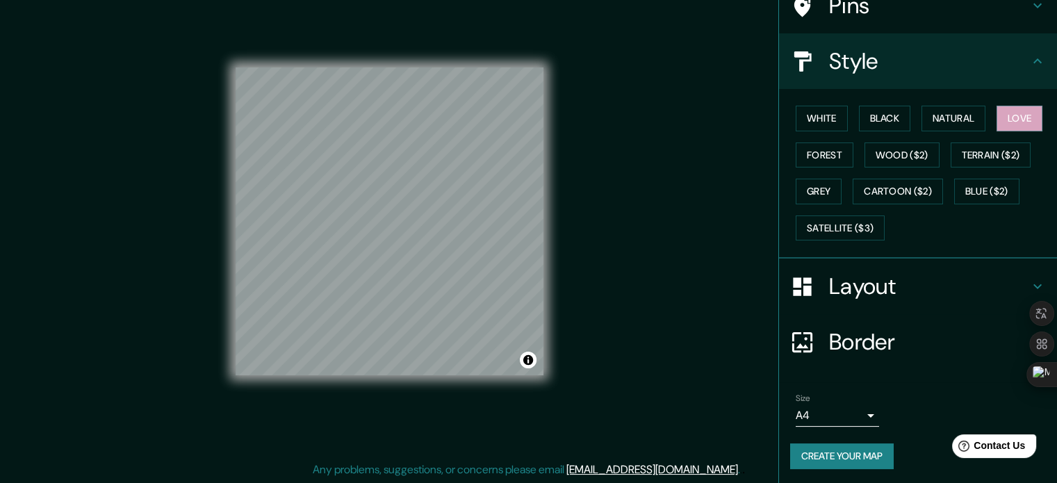
click at [829, 459] on button "Create your map" at bounding box center [842, 456] width 104 height 26
click at [665, 139] on div "Mappin Location [GEOGRAPHIC_DATA], [GEOGRAPHIC_DATA], [GEOGRAPHIC_DATA] Pins St…" at bounding box center [528, 233] width 1057 height 502
click at [862, 454] on button "Create your map" at bounding box center [842, 456] width 104 height 26
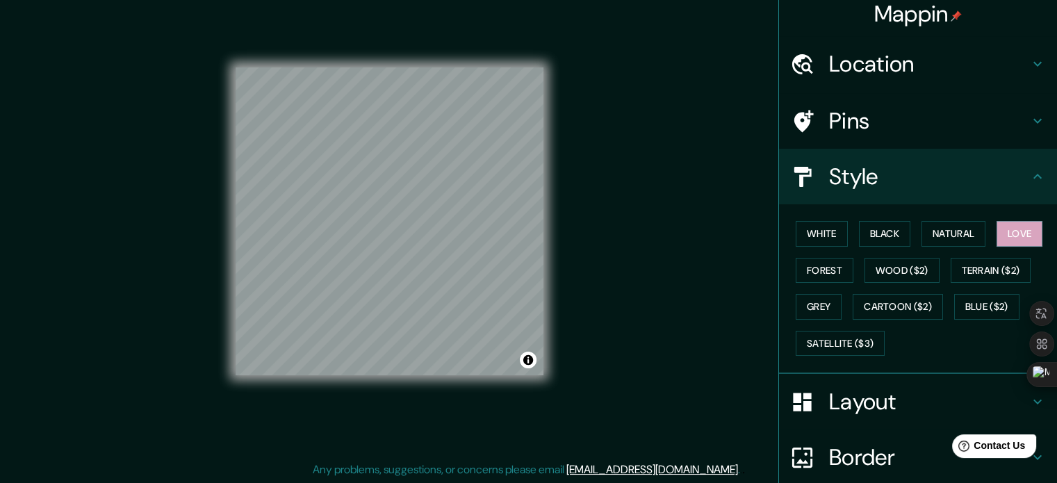
scroll to position [0, 0]
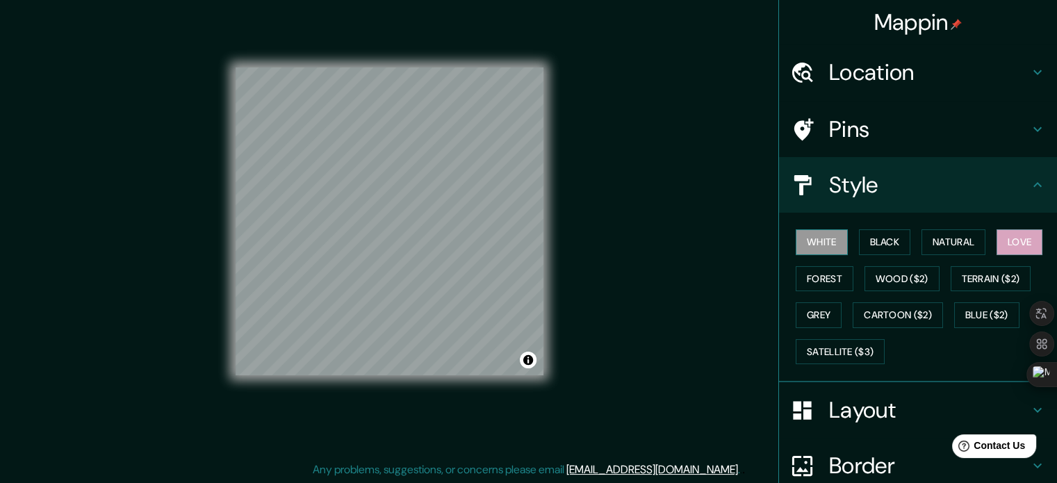
click at [813, 243] on button "White" at bounding box center [822, 242] width 52 height 26
click at [884, 243] on button "Black" at bounding box center [885, 242] width 52 height 26
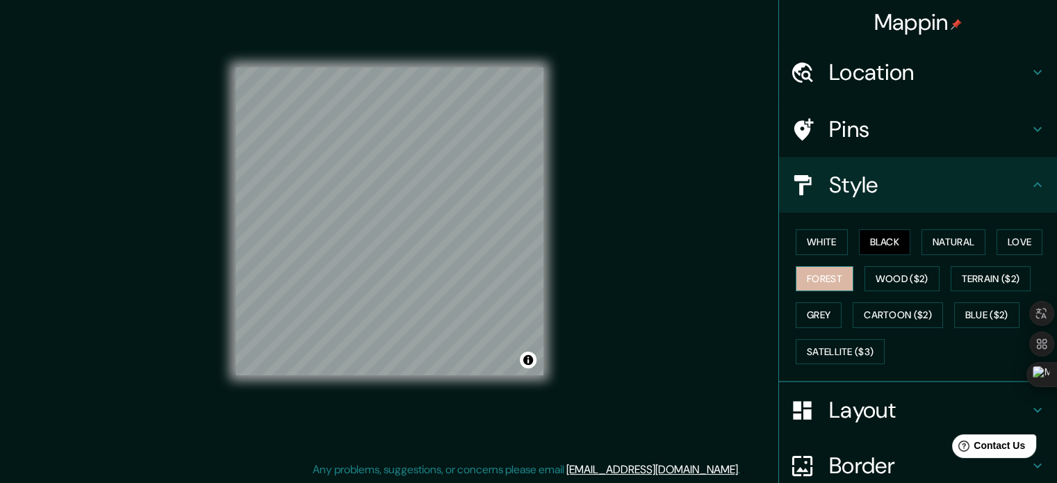
click at [818, 278] on button "Forest" at bounding box center [825, 279] width 58 height 26
click at [998, 250] on button "Love" at bounding box center [1020, 242] width 46 height 26
